Goal: Task Accomplishment & Management: Manage account settings

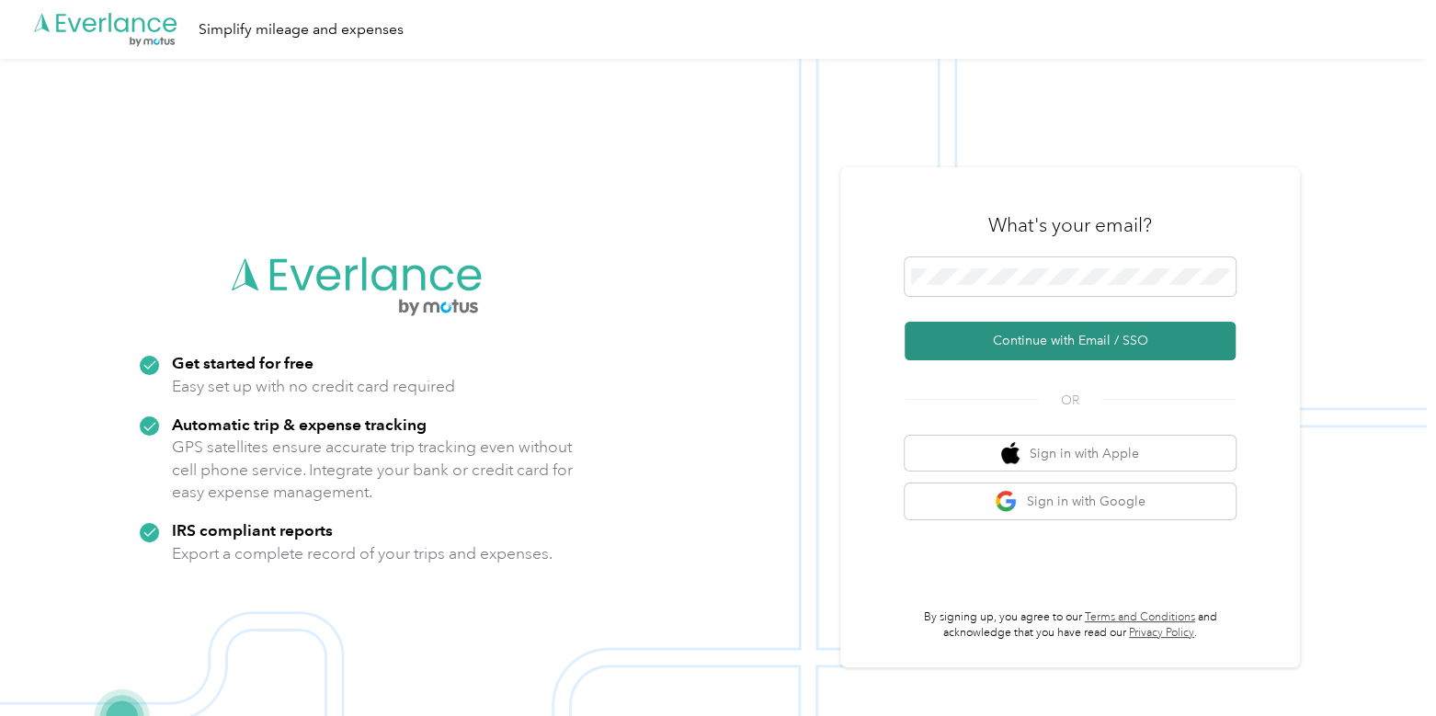
click at [1007, 347] on button "Continue with Email / SSO" at bounding box center [1069, 341] width 331 height 39
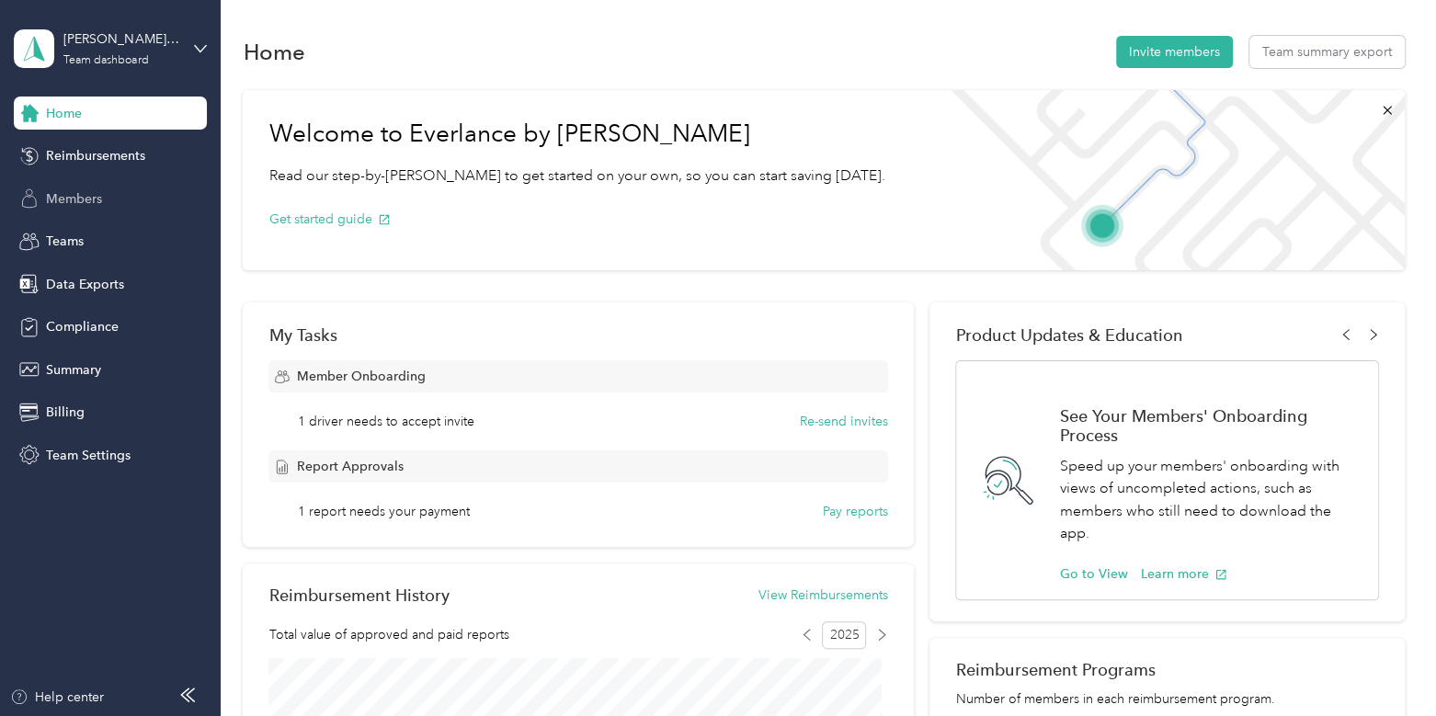
click at [123, 201] on div "Members" at bounding box center [110, 198] width 193 height 33
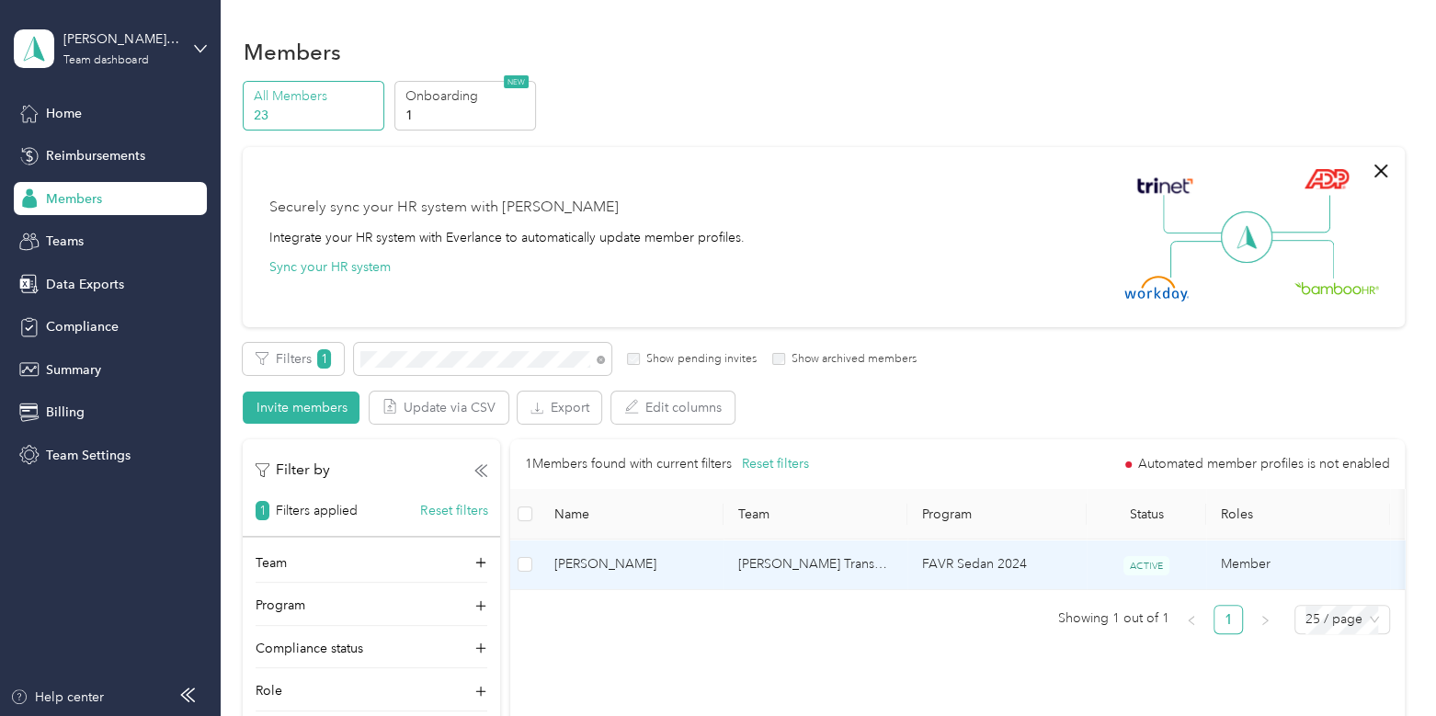
click at [704, 556] on span "[PERSON_NAME]" at bounding box center [631, 564] width 154 height 20
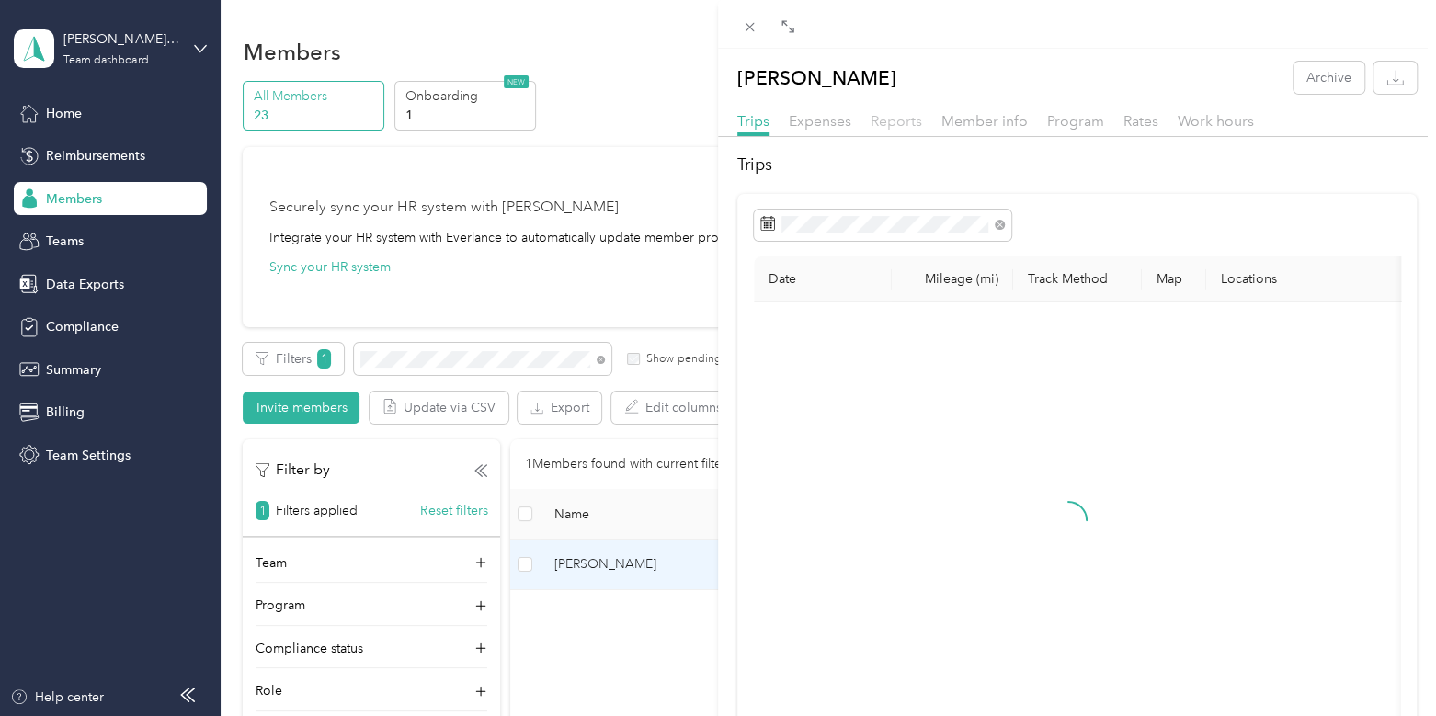
click at [905, 119] on span "Reports" at bounding box center [895, 120] width 51 height 17
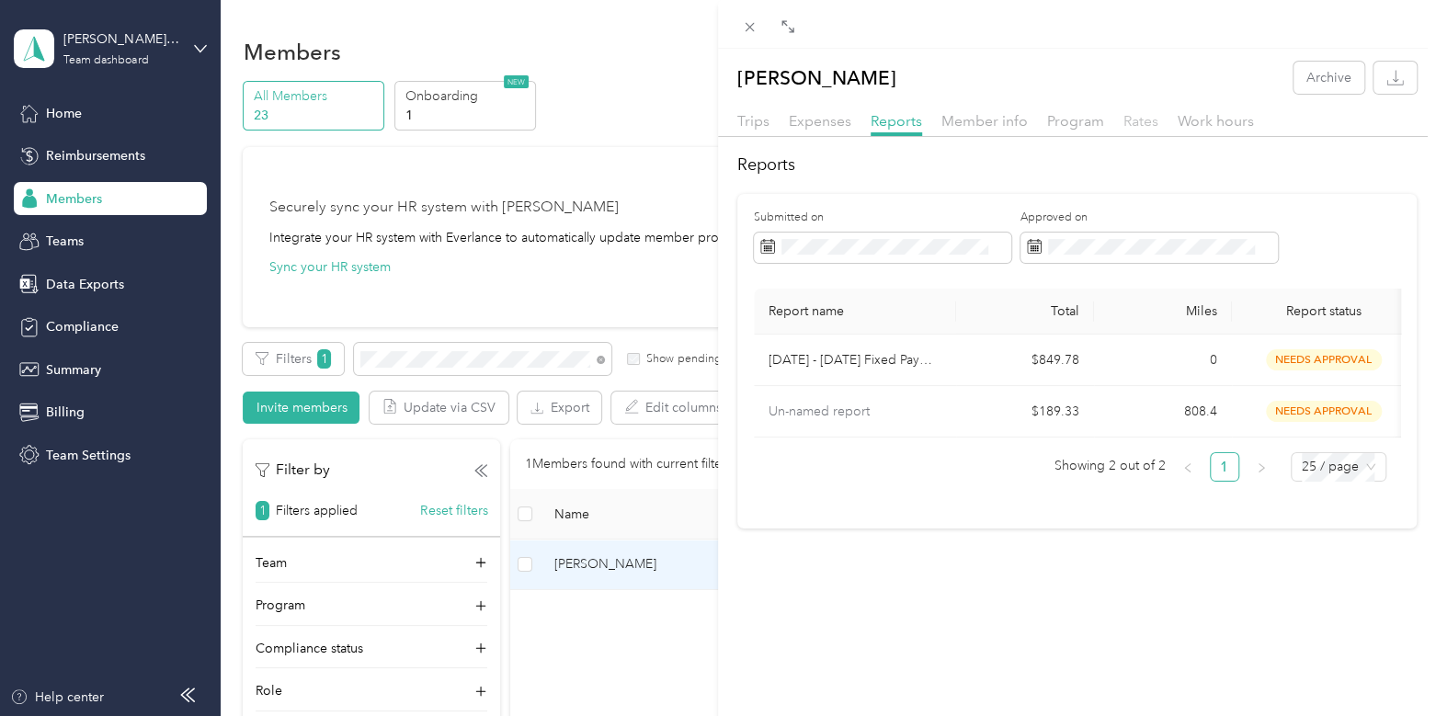
click at [1141, 120] on span "Rates" at bounding box center [1140, 120] width 35 height 17
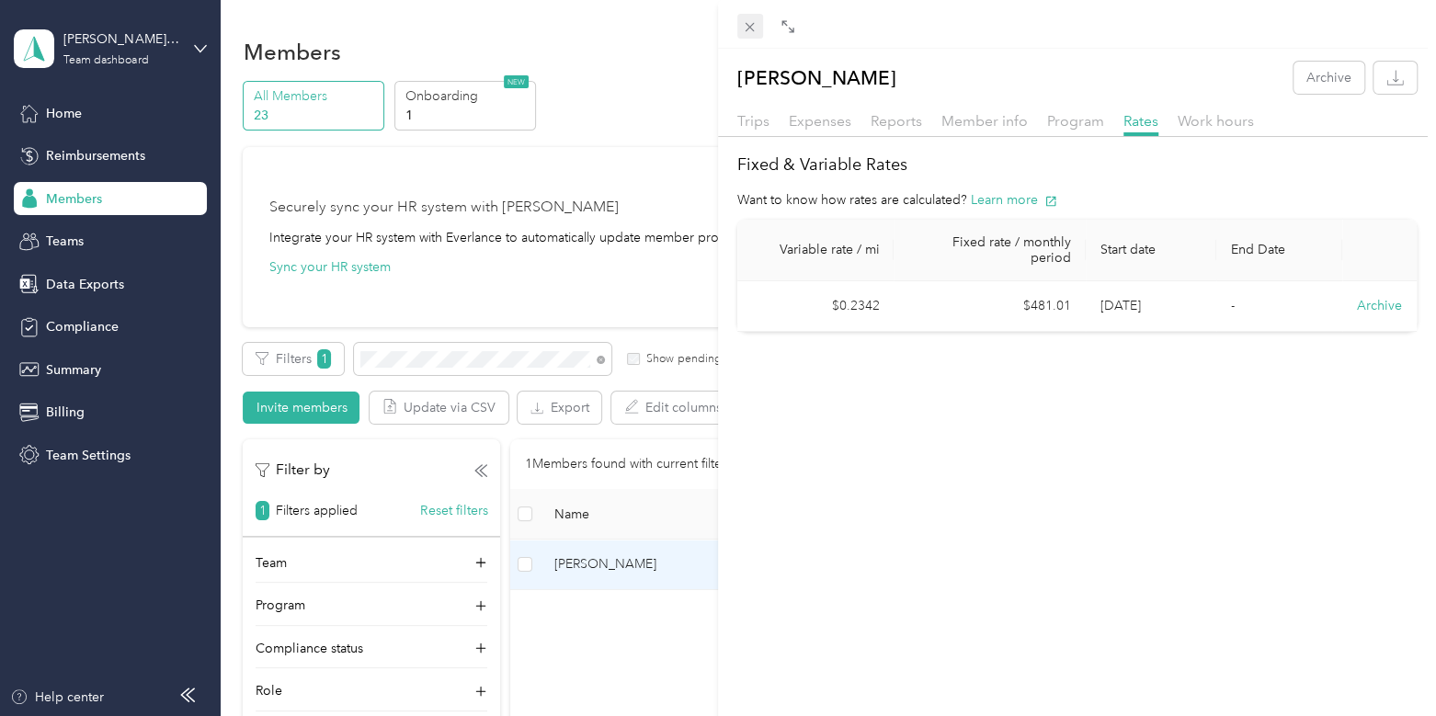
click at [749, 27] on icon at bounding box center [749, 27] width 9 height 9
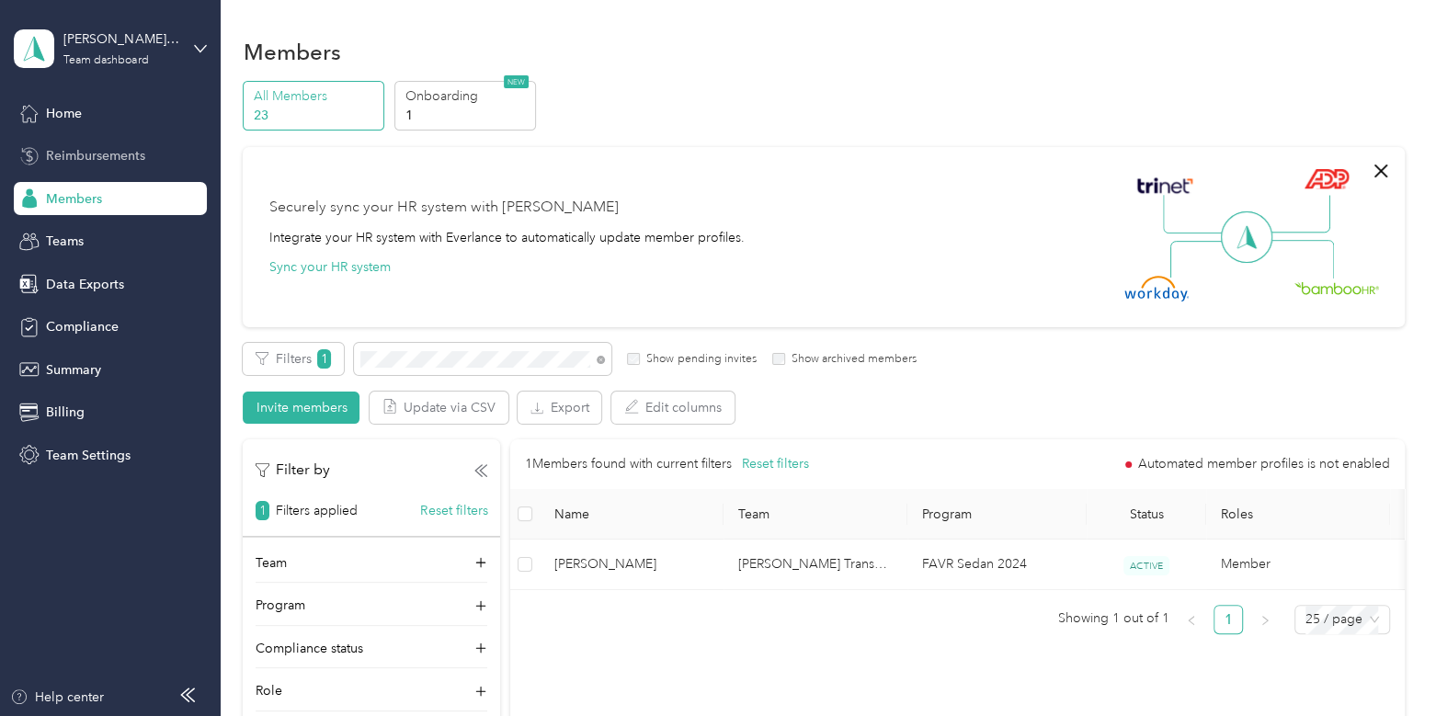
click at [82, 152] on span "Reimbursements" at bounding box center [95, 155] width 99 height 19
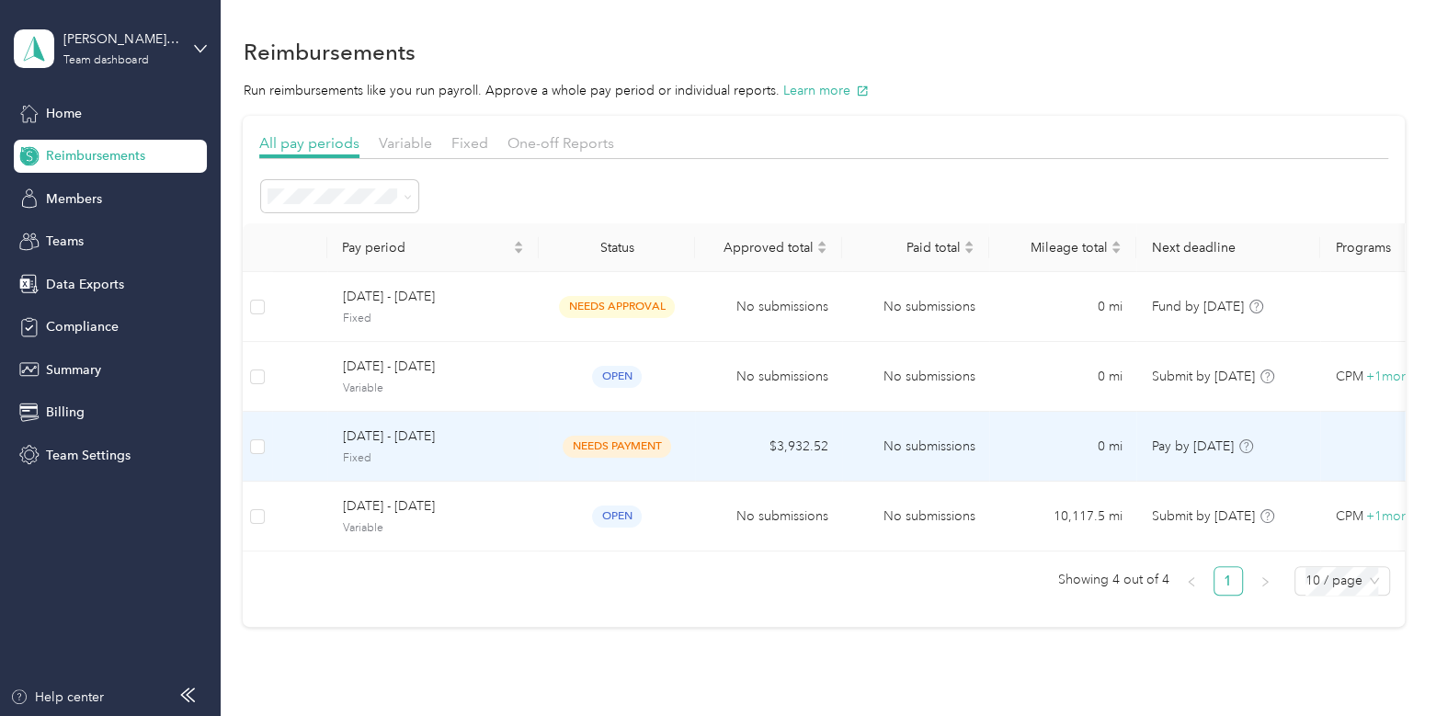
click at [722, 459] on td "$3,932.52" at bounding box center [768, 447] width 147 height 70
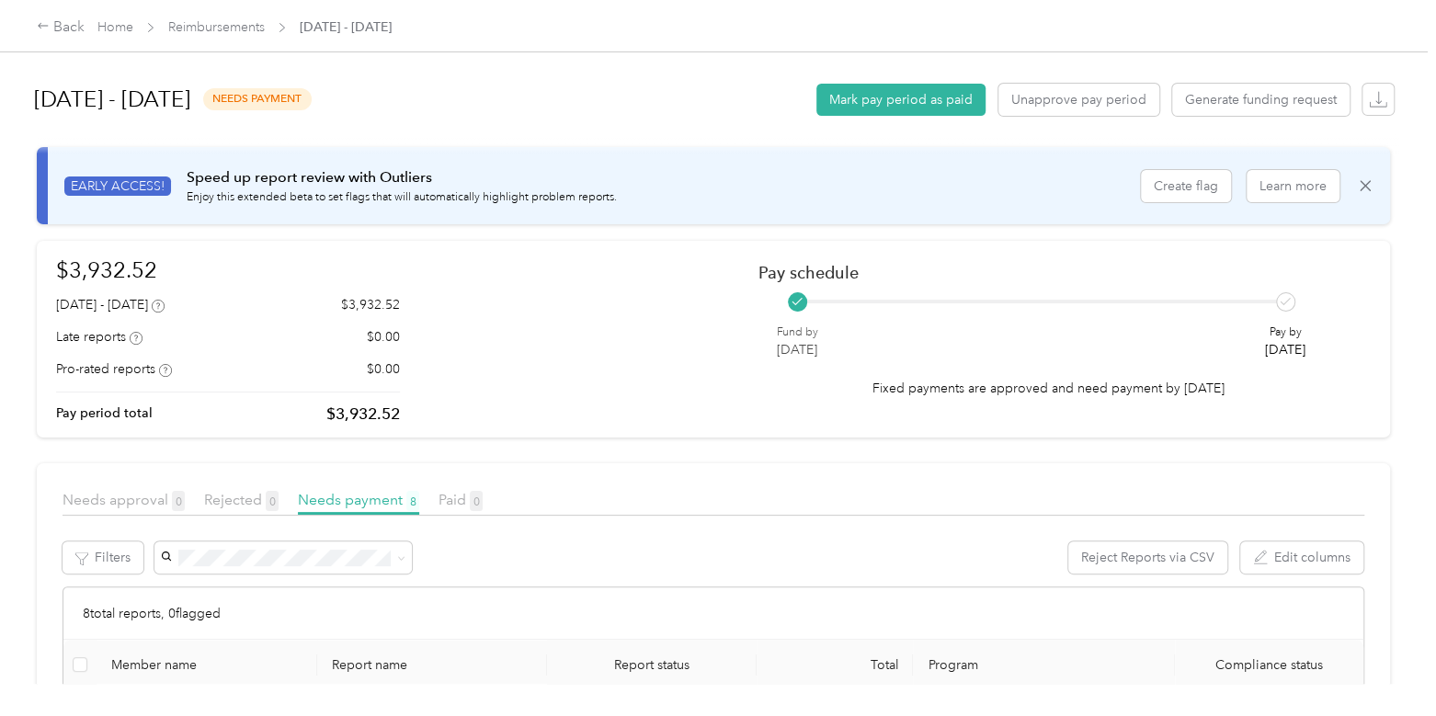
scroll to position [247, 0]
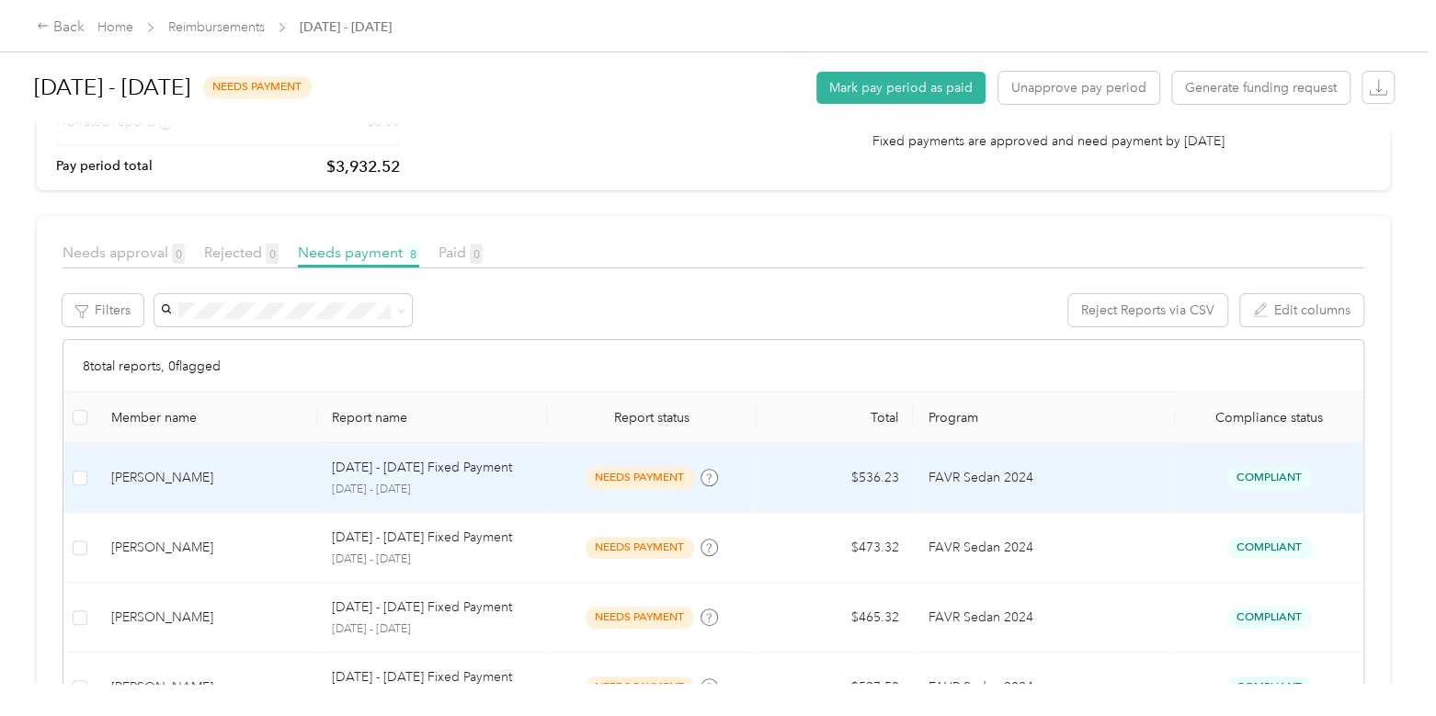
click at [756, 476] on td "$536.23" at bounding box center [834, 478] width 157 height 70
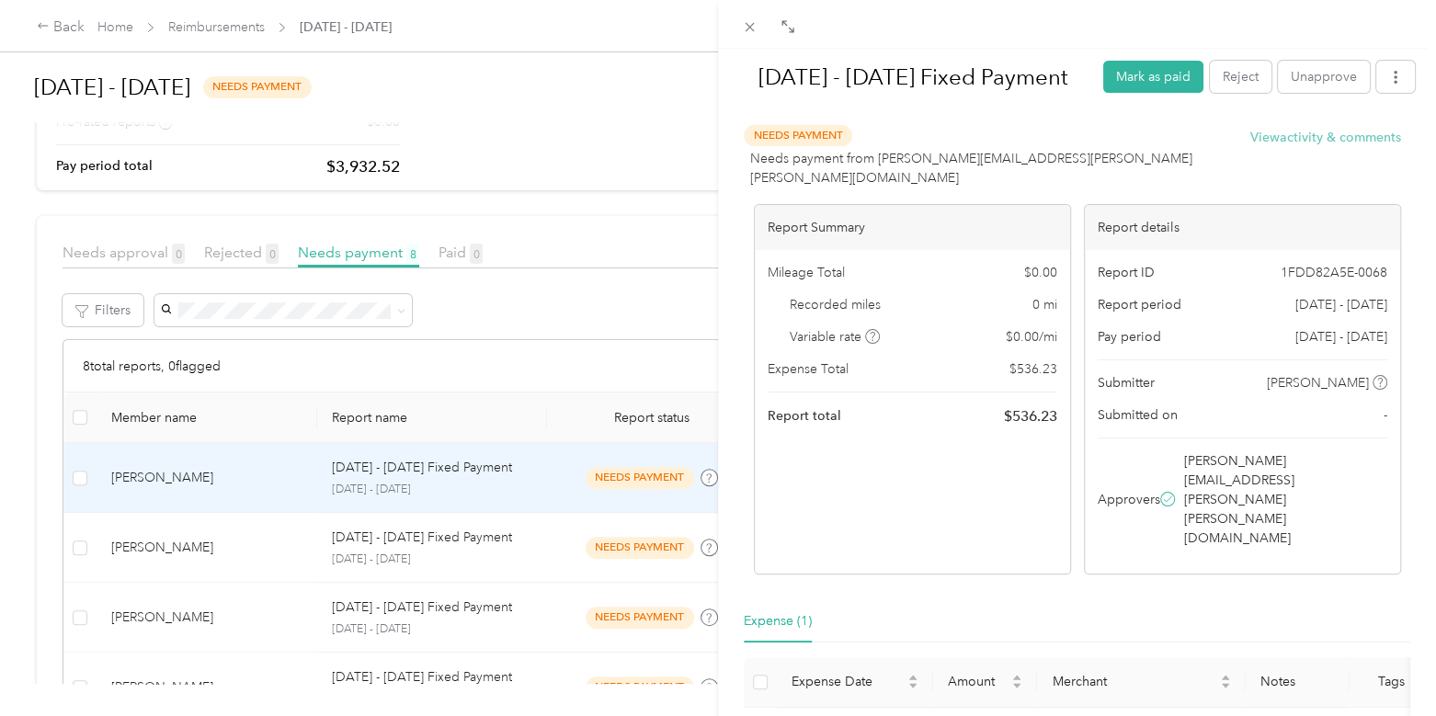
click at [1294, 140] on button "View activity & comments" at bounding box center [1325, 137] width 151 height 19
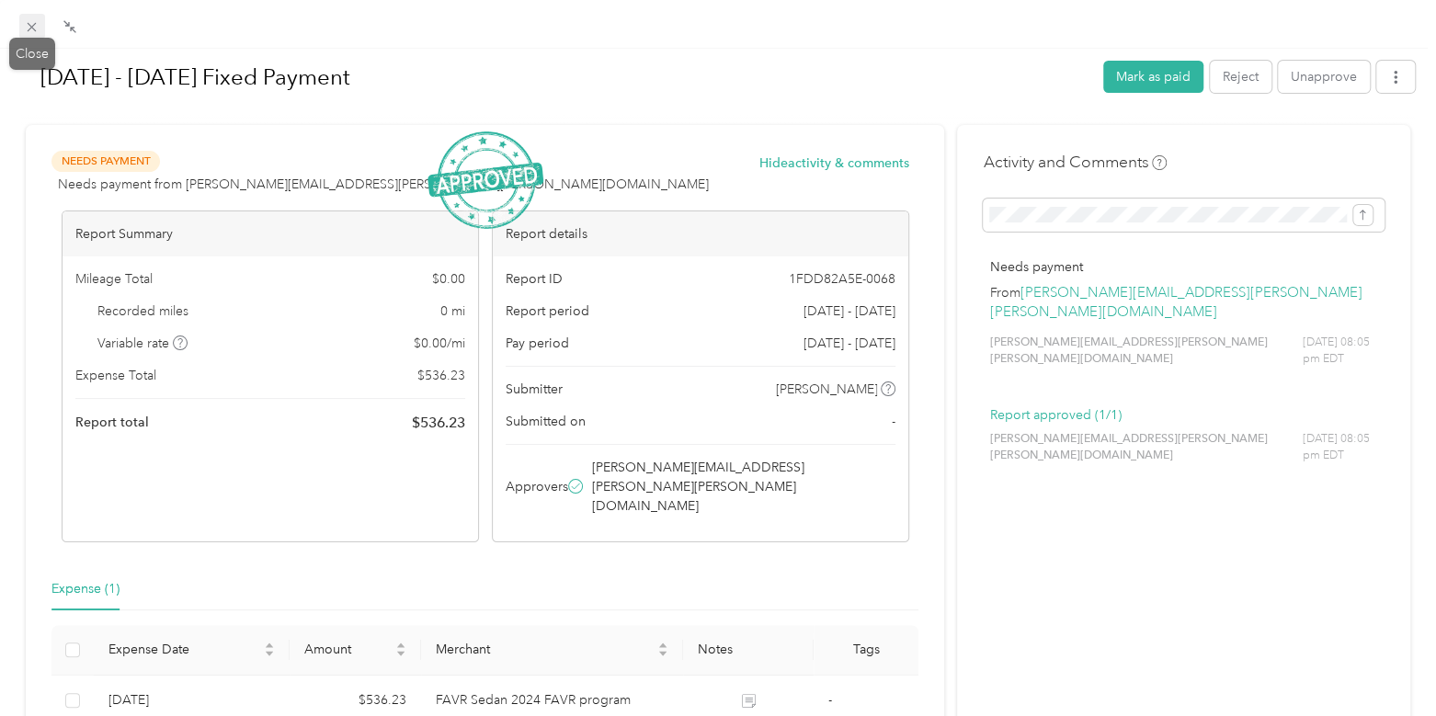
click at [26, 34] on icon at bounding box center [32, 27] width 16 height 16
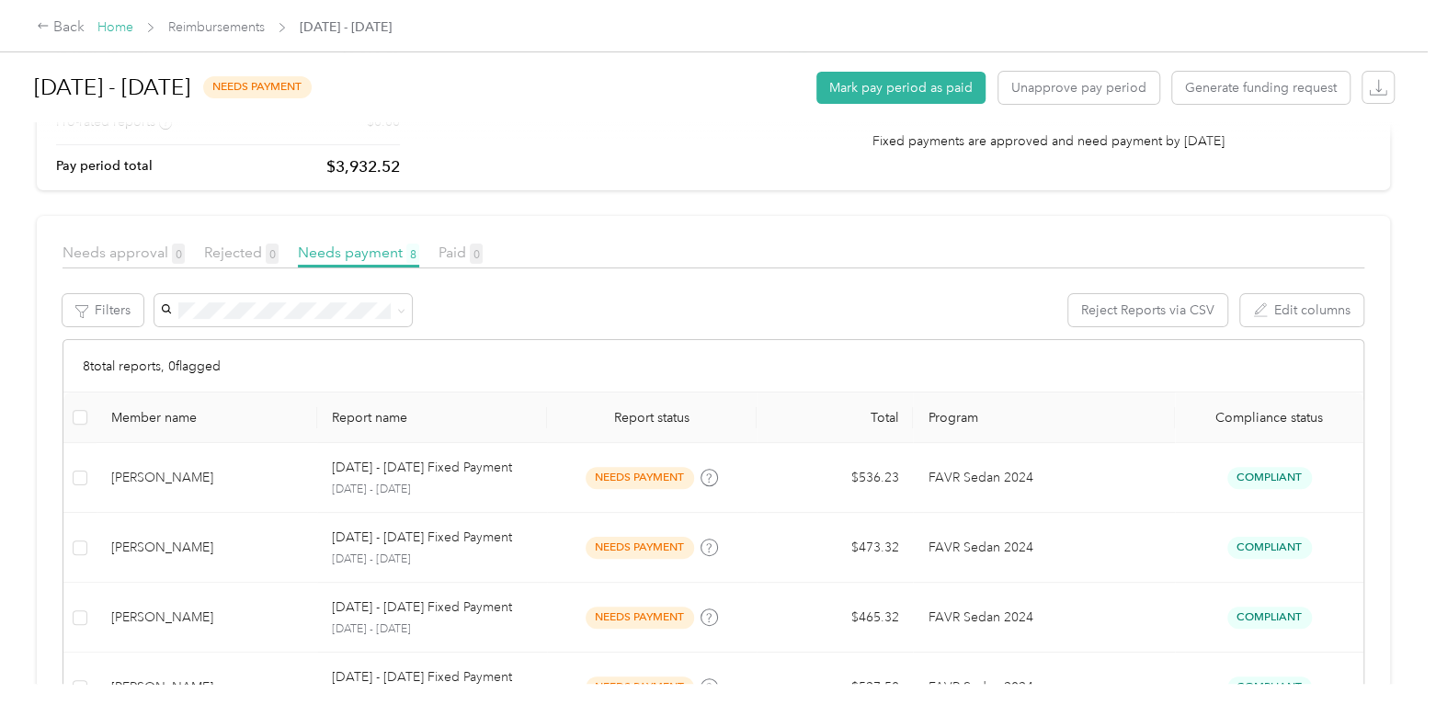
click at [128, 26] on link "Home" at bounding box center [115, 27] width 36 height 16
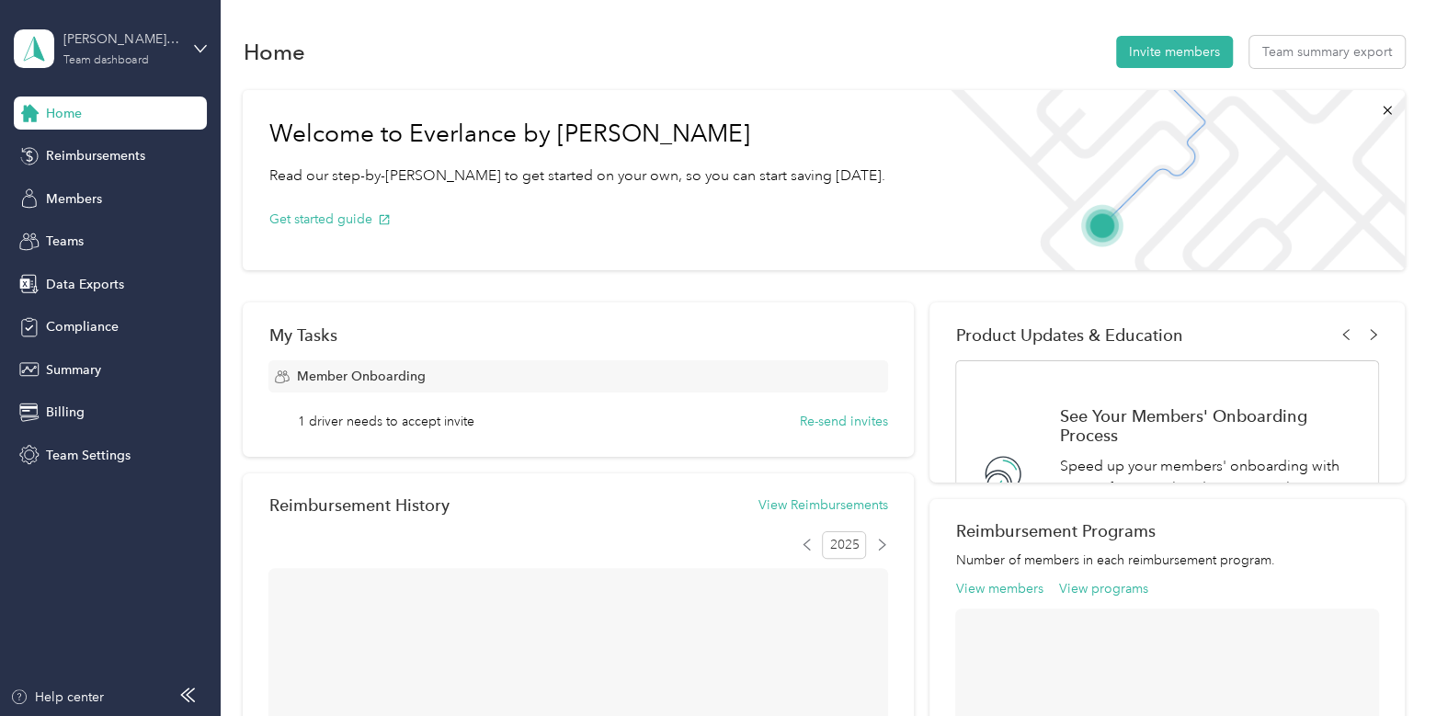
click at [97, 40] on div "[PERSON_NAME] Transport" at bounding box center [120, 38] width 115 height 19
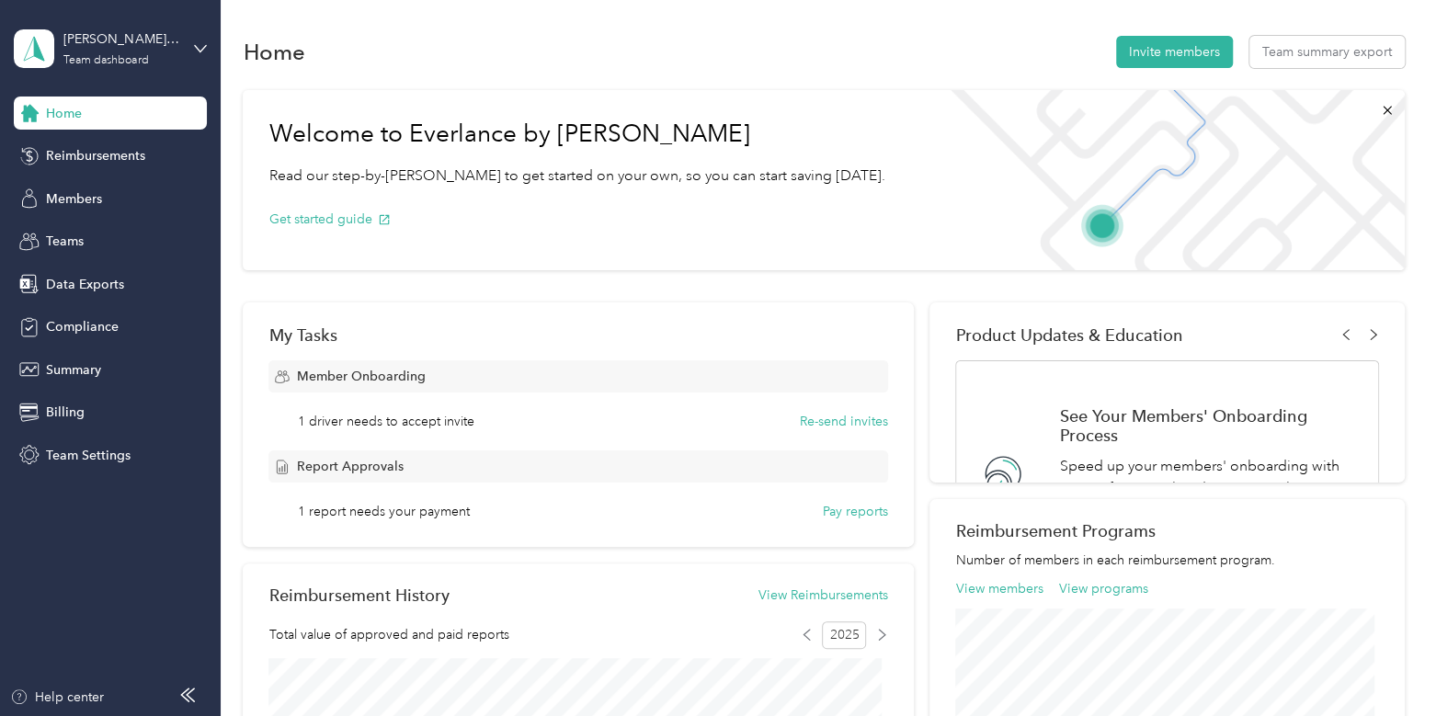
click at [80, 220] on div "Log out" at bounding box center [259, 235] width 465 height 32
